Goal: Information Seeking & Learning: Learn about a topic

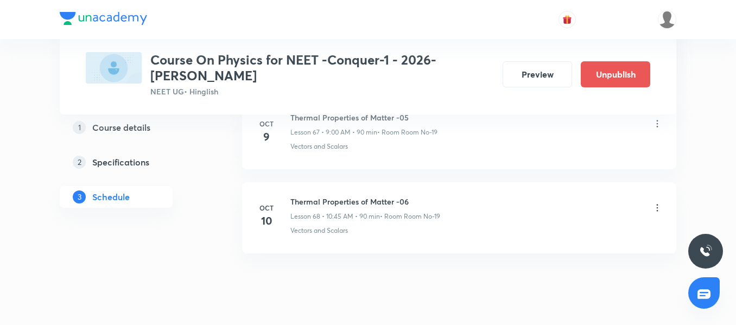
scroll to position [6278, 0]
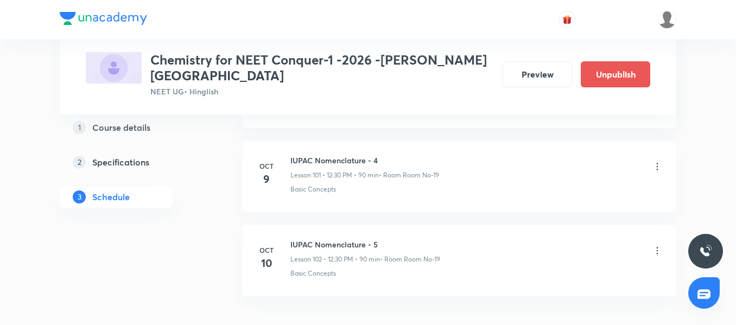
scroll to position [9122, 0]
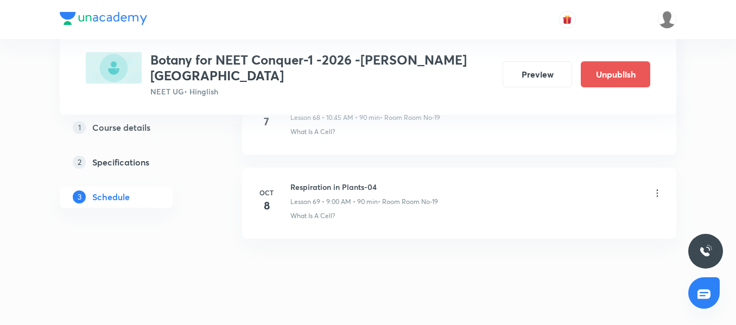
scroll to position [6347, 0]
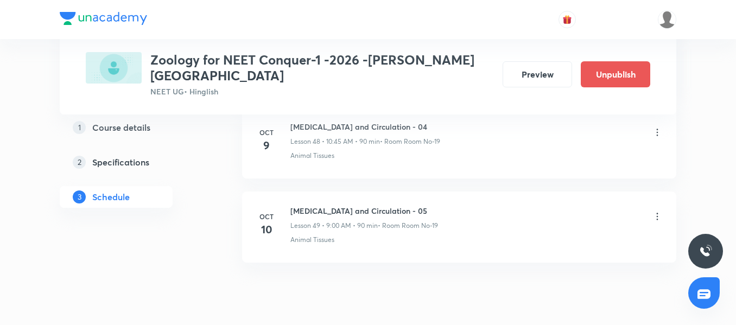
scroll to position [4665, 0]
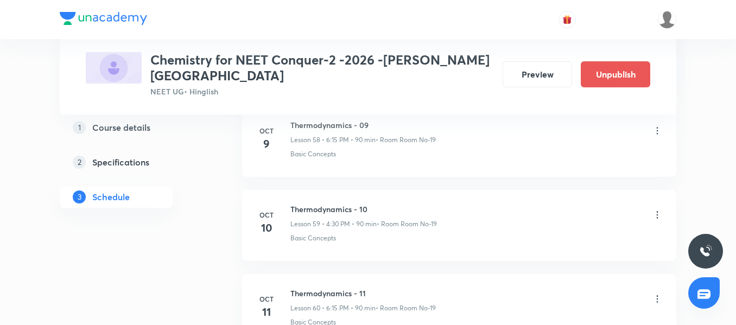
scroll to position [5591, 0]
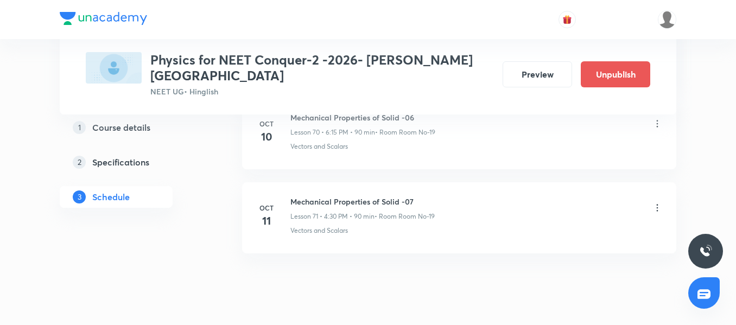
scroll to position [6517, 0]
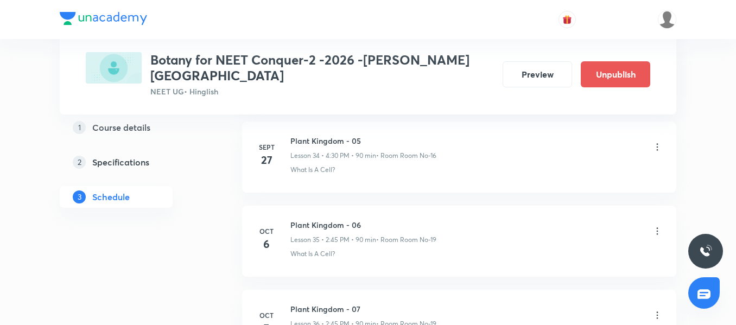
scroll to position [3656, 0]
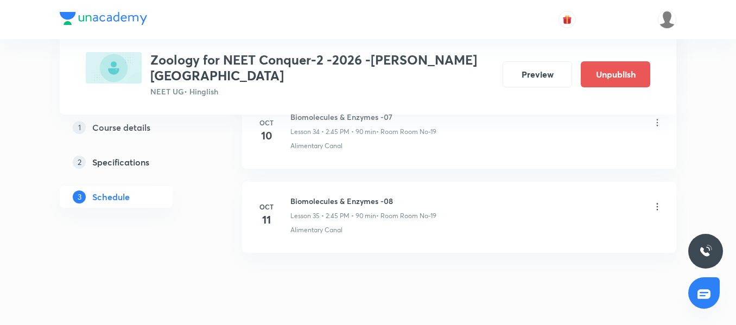
scroll to position [3488, 0]
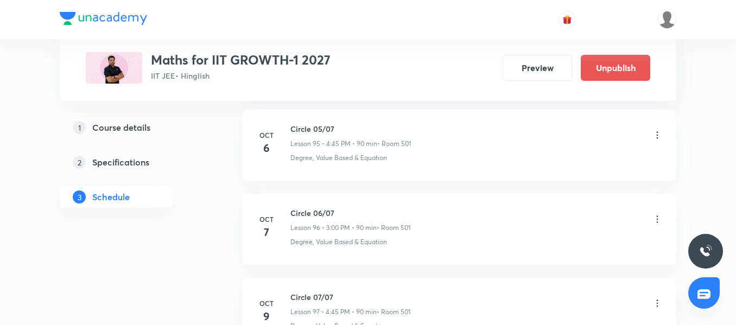
scroll to position [8517, 0]
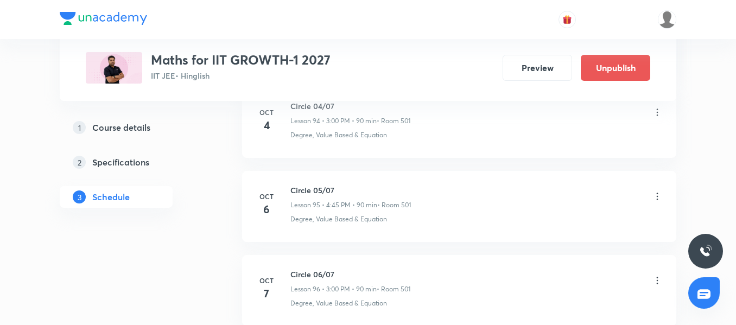
click at [353, 212] on div "Circle 05/07 Lesson 95 • 4:45 PM • 90 min • Room 501 Degree, Value Based & Equa…" at bounding box center [476, 204] width 372 height 40
click at [660, 198] on icon at bounding box center [657, 196] width 11 height 11
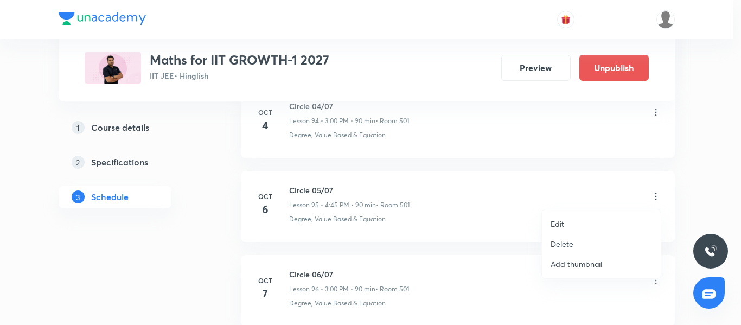
click at [388, 218] on div at bounding box center [370, 162] width 741 height 325
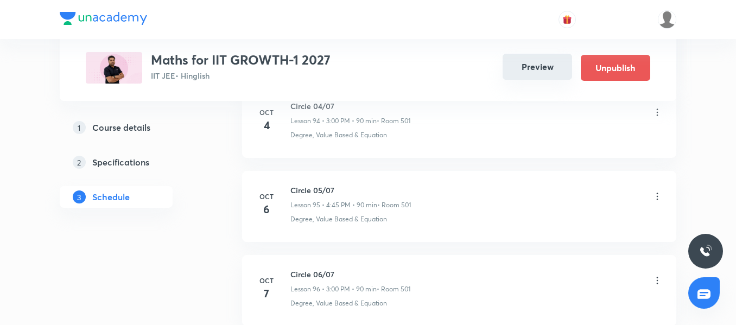
click at [531, 69] on button "Preview" at bounding box center [536, 67] width 69 height 26
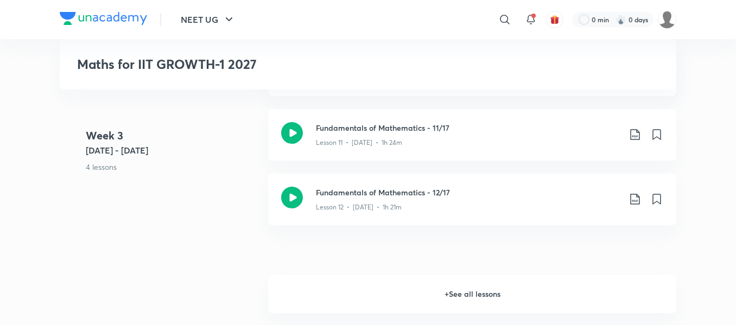
scroll to position [1302, 0]
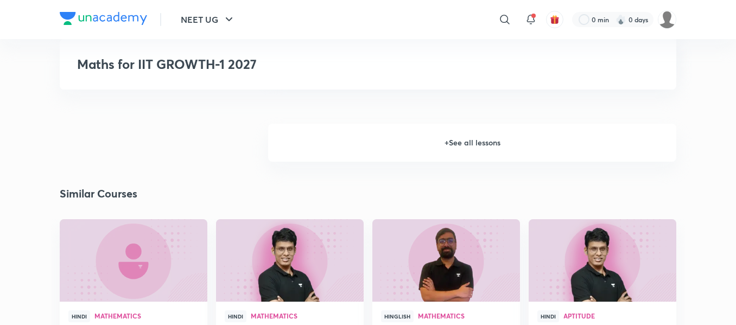
click at [461, 142] on h6 "+ See all lessons" at bounding box center [472, 143] width 408 height 38
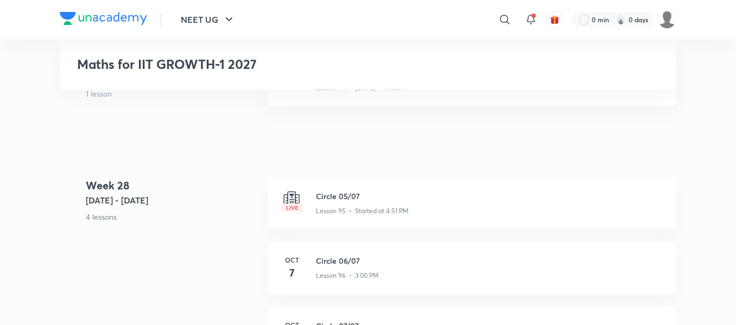
scroll to position [7975, 0]
click at [351, 207] on p "Lesson 95 • Started at 4:51 PM" at bounding box center [362, 208] width 93 height 10
drag, startPoint x: 346, startPoint y: 194, endPoint x: 336, endPoint y: 205, distance: 14.2
click at [336, 205] on p "Lesson 95 • Started at 4:51 PM" at bounding box center [362, 208] width 93 height 10
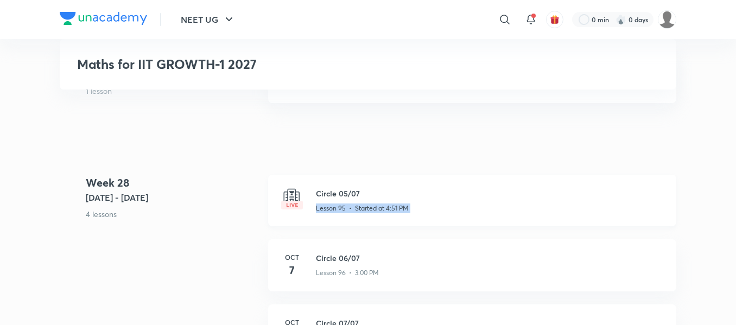
click at [336, 205] on p "Lesson 95 • Started at 4:51 PM" at bounding box center [362, 208] width 93 height 10
click at [316, 195] on h3 "Circle 05/07" at bounding box center [489, 193] width 347 height 11
click at [275, 197] on div "Circle 05/07 Lesson 95 • Started at 4:51 PM" at bounding box center [472, 201] width 408 height 52
click at [297, 200] on img at bounding box center [292, 199] width 22 height 22
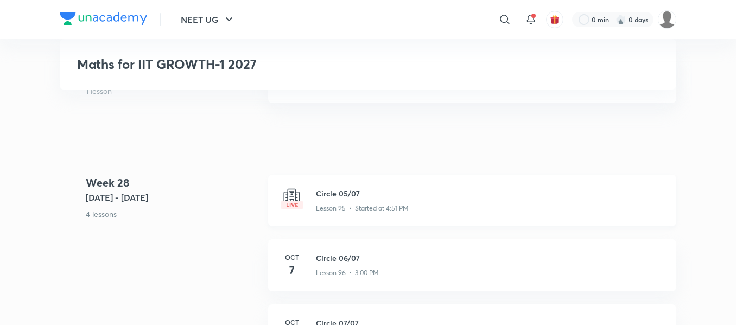
click at [297, 200] on img at bounding box center [292, 199] width 22 height 22
drag, startPoint x: 310, startPoint y: 193, endPoint x: 321, endPoint y: 210, distance: 20.5
click at [321, 210] on p "Lesson 95 • Started at 4:51 PM" at bounding box center [362, 208] width 93 height 10
click at [327, 204] on p "Lesson 95 • Started at 4:51 PM" at bounding box center [362, 208] width 93 height 10
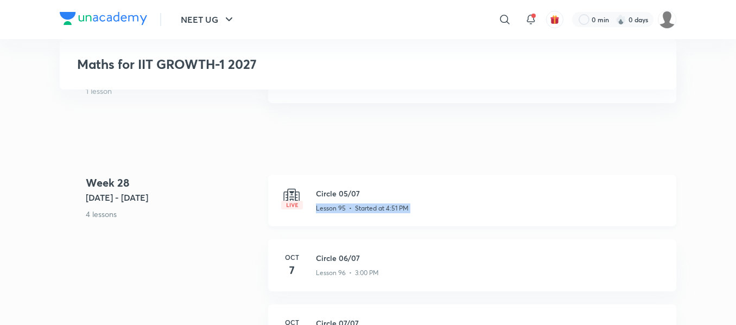
click at [327, 204] on p "Lesson 95 • Started at 4:51 PM" at bounding box center [362, 208] width 93 height 10
click at [320, 196] on h3 "Circle 05/07" at bounding box center [489, 193] width 347 height 11
drag, startPoint x: 320, startPoint y: 196, endPoint x: 301, endPoint y: 201, distance: 20.1
click at [301, 201] on img at bounding box center [292, 199] width 22 height 22
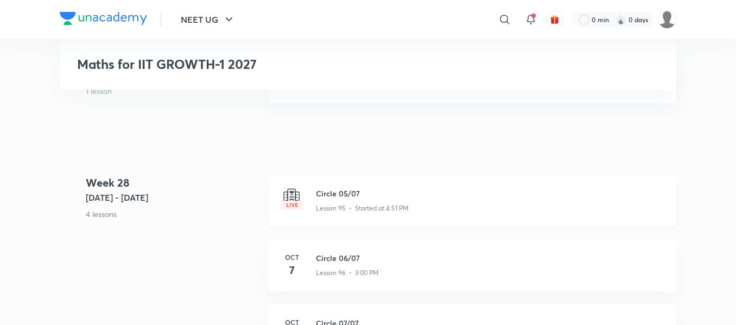
click at [302, 202] on img at bounding box center [292, 199] width 22 height 22
drag, startPoint x: 302, startPoint y: 202, endPoint x: 308, endPoint y: 215, distance: 13.6
click at [308, 215] on div "Circle 05/07 Lesson 95 • Started at 4:51 PM" at bounding box center [472, 201] width 408 height 52
click at [295, 206] on img at bounding box center [292, 199] width 22 height 22
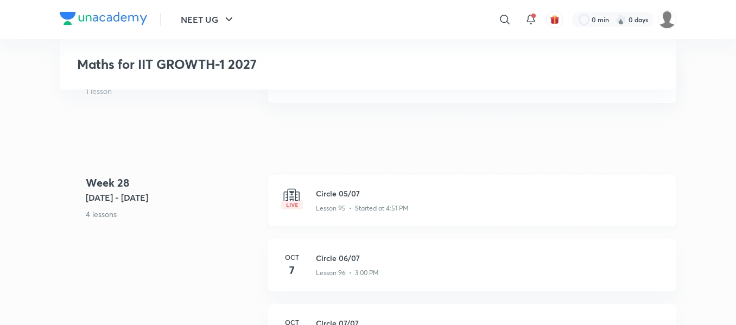
drag, startPoint x: 295, startPoint y: 206, endPoint x: 417, endPoint y: 215, distance: 122.9
click at [417, 215] on div "Circle 05/07 Lesson 95 • Started at 4:51 PM" at bounding box center [472, 201] width 408 height 52
click at [367, 185] on div "Circle 05/07 Lesson 95 • Started at 4:51 PM" at bounding box center [472, 201] width 408 height 52
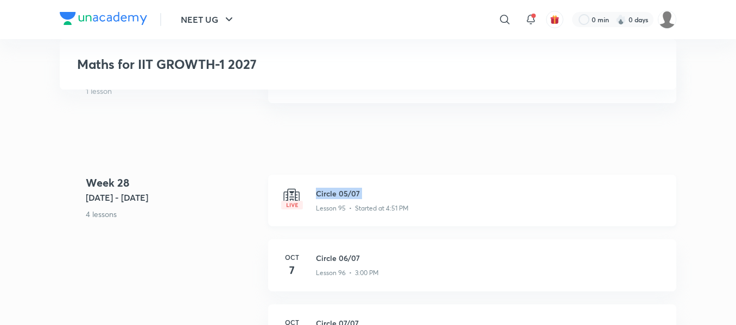
click at [367, 185] on div "Circle 05/07 Lesson 95 • Started at 4:51 PM" at bounding box center [472, 201] width 408 height 52
click at [370, 211] on p "Lesson 95 • Started at 4:51 PM" at bounding box center [362, 208] width 93 height 10
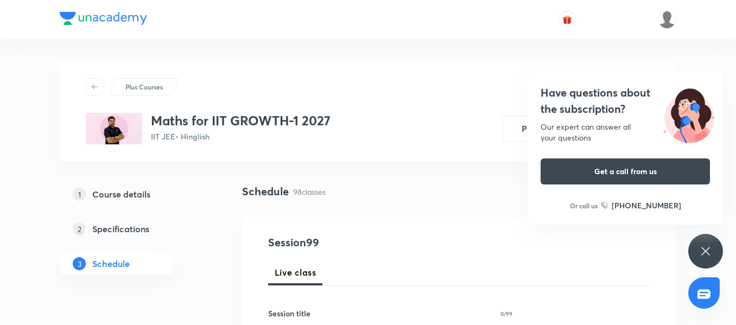
click at [710, 254] on icon at bounding box center [705, 251] width 13 height 13
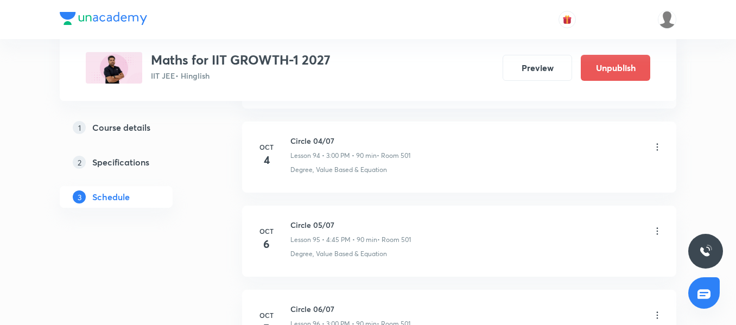
scroll to position [8463, 0]
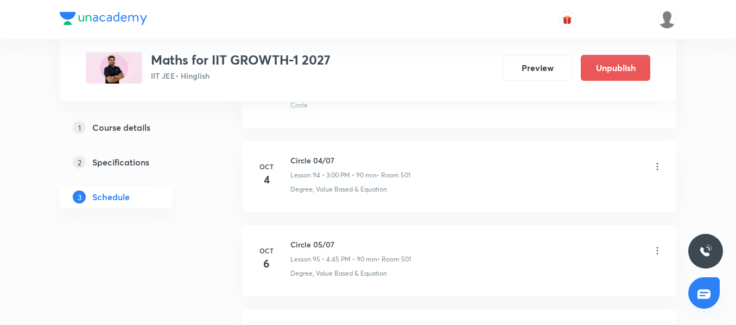
click at [658, 253] on icon at bounding box center [657, 250] width 11 height 11
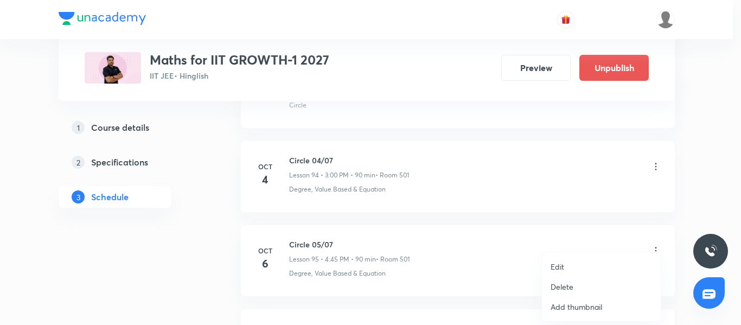
click at [658, 253] on ul "Edit Delete Add thumbnail" at bounding box center [601, 286] width 119 height 69
click at [396, 257] on div at bounding box center [370, 162] width 741 height 325
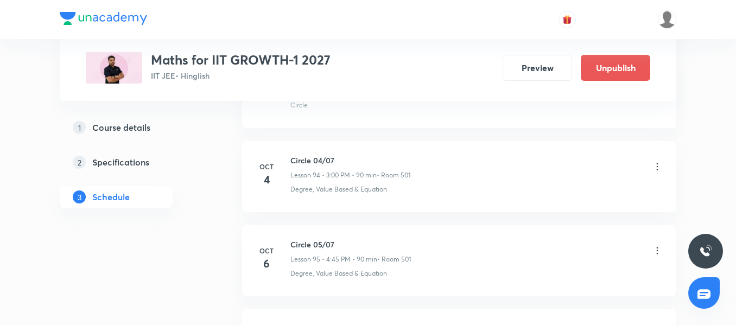
drag, startPoint x: 396, startPoint y: 258, endPoint x: 307, endPoint y: 175, distance: 121.7
click at [307, 175] on p "Lesson 94 • 3:00 PM • 90 min" at bounding box center [333, 175] width 86 height 10
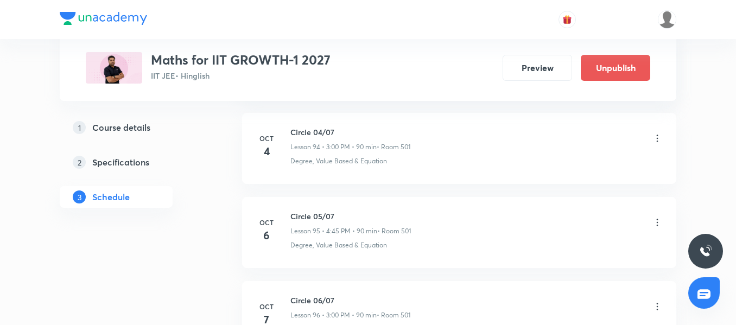
scroll to position [8517, 0]
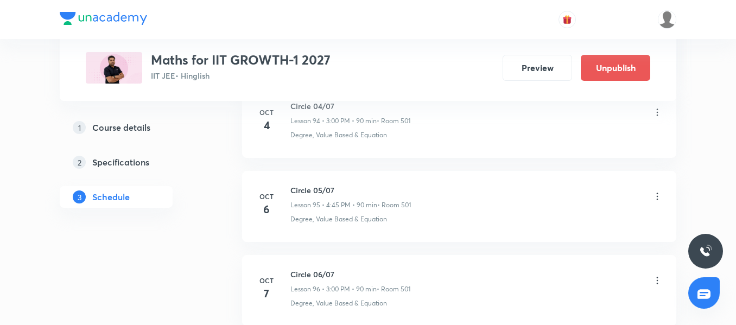
click at [323, 240] on li "Oct 6 Circle 05/07 Lesson 95 • 4:45 PM • 90 min • Room 501 Degree, Value Based …" at bounding box center [459, 206] width 434 height 71
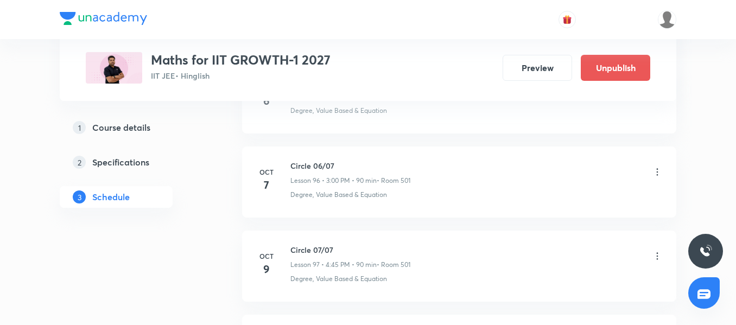
scroll to position [8572, 0]
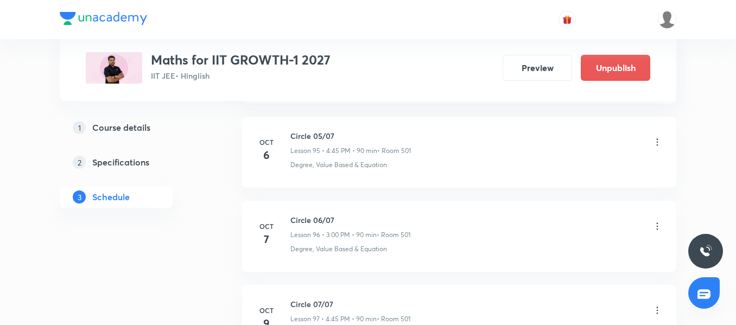
click at [320, 137] on h6 "Circle 05/07" at bounding box center [350, 135] width 120 height 11
drag, startPoint x: 311, startPoint y: 136, endPoint x: 293, endPoint y: 135, distance: 17.4
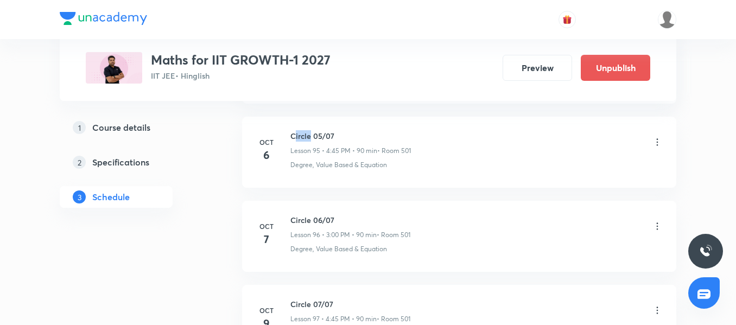
click at [293, 135] on h6 "Circle 05/07" at bounding box center [350, 135] width 120 height 11
click at [393, 173] on li "Oct 6 Circle 05/07 Lesson 95 • 4:45 PM • 90 min • Room 501 Degree, Value Based …" at bounding box center [459, 152] width 434 height 71
click at [535, 67] on button "Preview" at bounding box center [536, 67] width 69 height 26
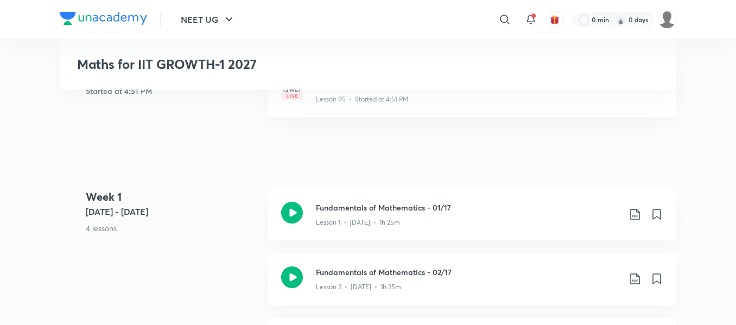
scroll to position [217, 0]
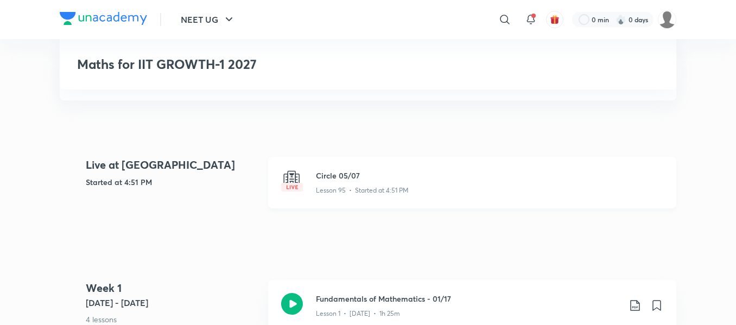
click at [373, 189] on p "Lesson 95 • Started at 4:51 PM" at bounding box center [362, 191] width 93 height 10
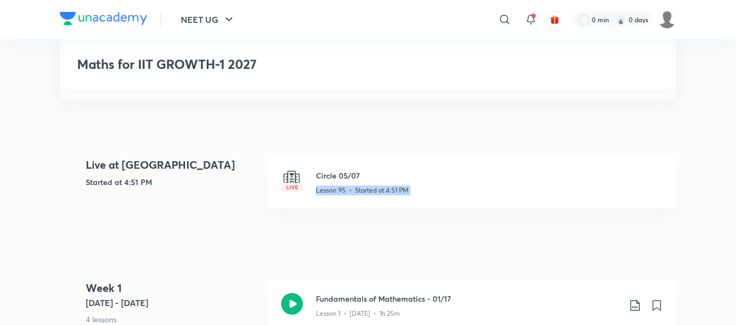
click at [331, 216] on div "Circle 05/07 Lesson 95 • Started at 4:51 PM" at bounding box center [472, 189] width 408 height 65
click at [290, 182] on img at bounding box center [292, 181] width 22 height 22
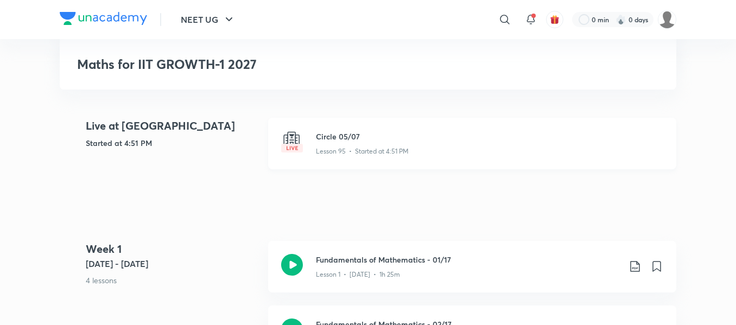
scroll to position [326, 0]
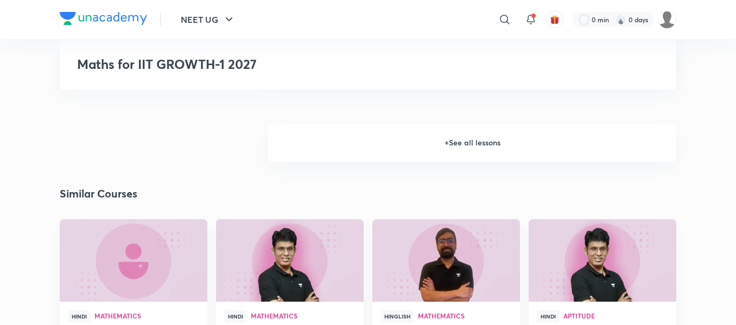
click at [464, 151] on h6 "+ See all lessons" at bounding box center [472, 143] width 408 height 38
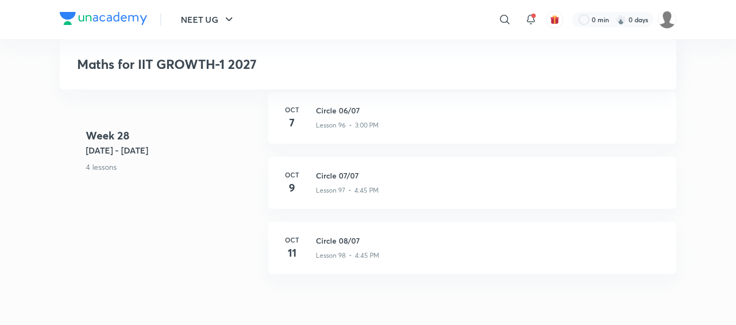
scroll to position [7975, 0]
